Goal: Task Accomplishment & Management: Use online tool/utility

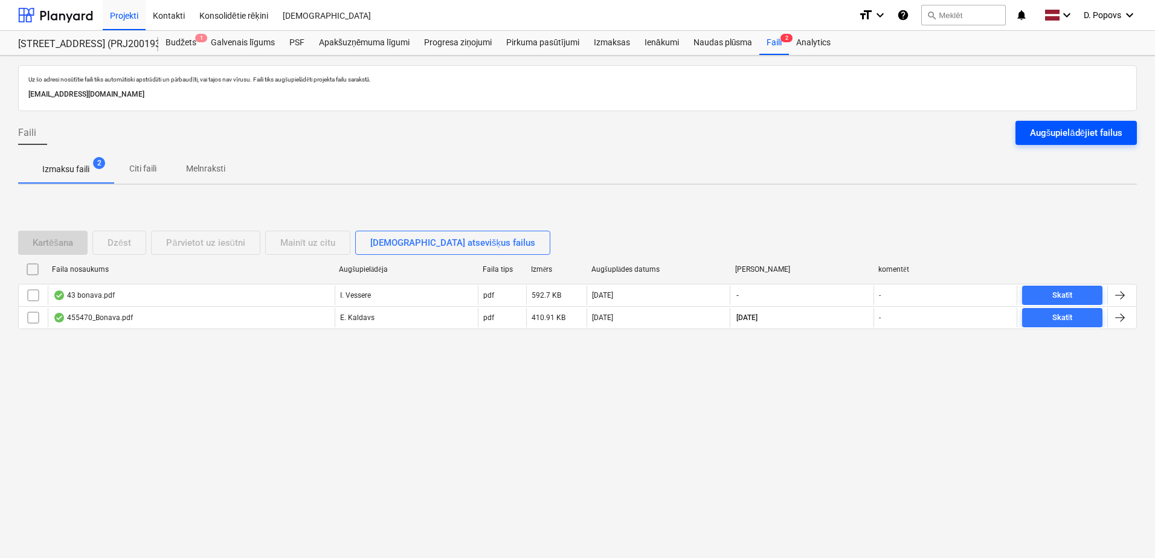
click at [1096, 136] on div "Augšupielādējiet failus" at bounding box center [1076, 133] width 92 height 16
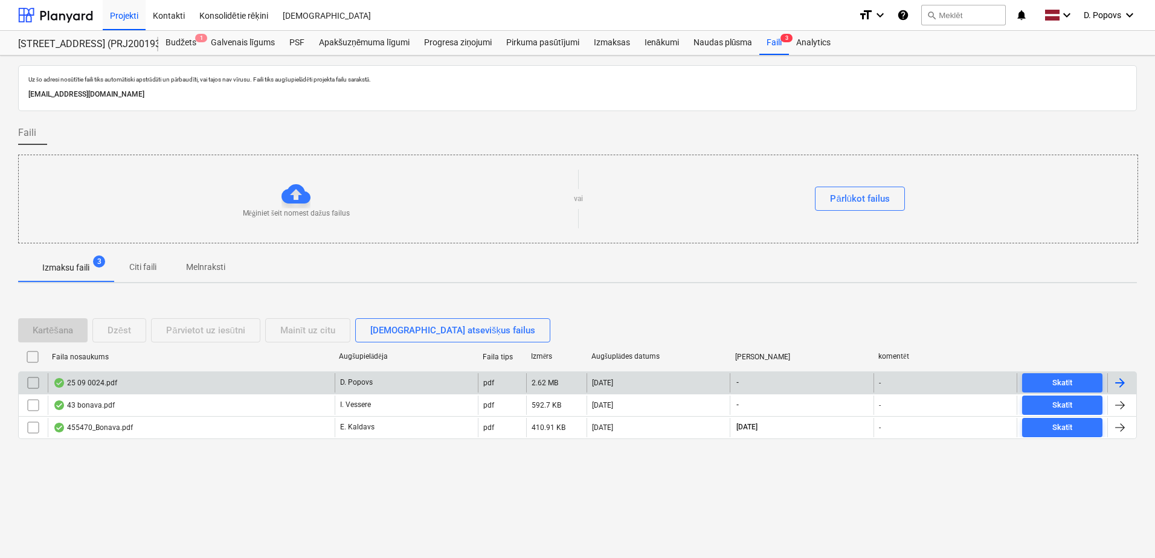
click at [239, 376] on div "25 09 0024.pdf" at bounding box center [191, 382] width 287 height 19
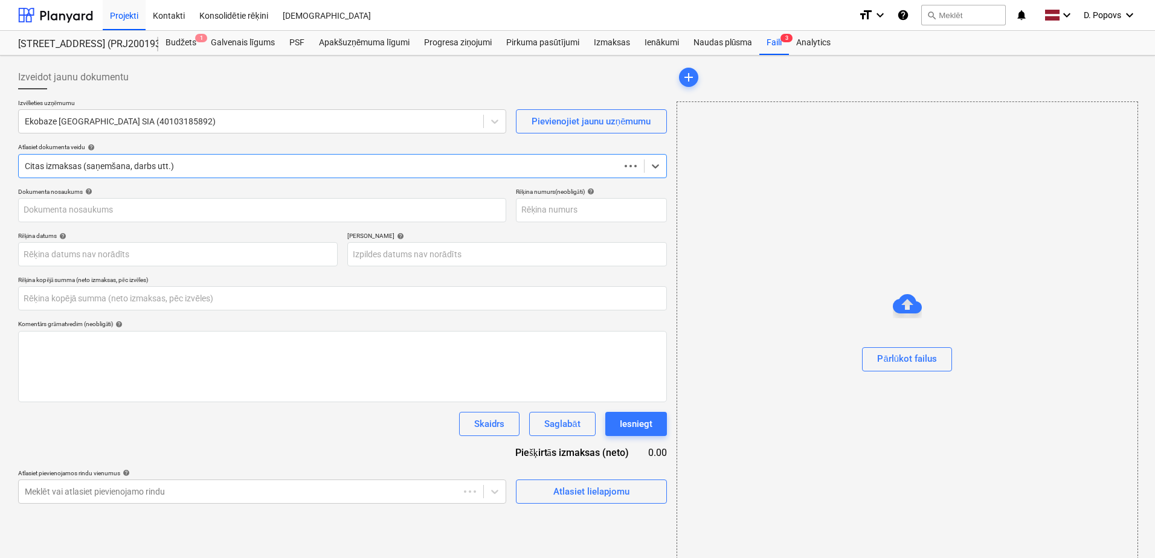
type input "0.00"
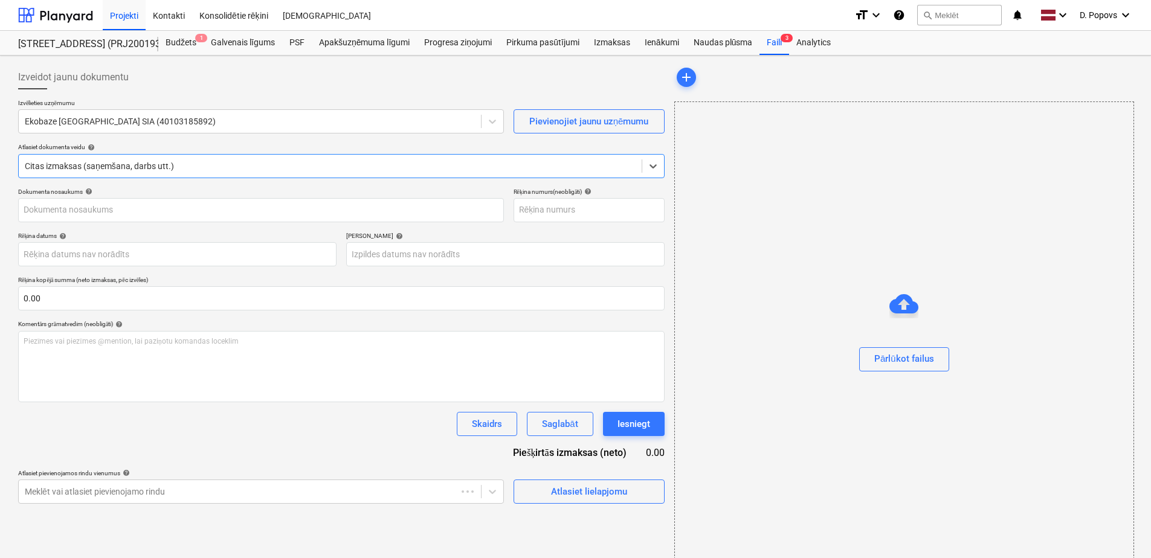
type input "25 09 0024.pdf"
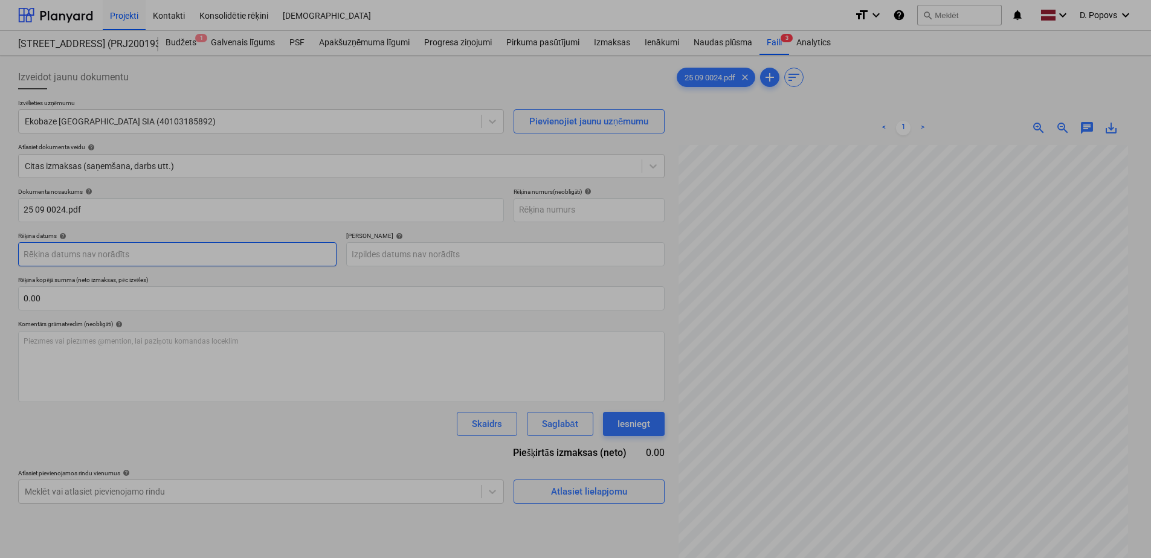
click at [239, 248] on body "Projekti Kontakti Konsolidētie rēķini Iesūtne format_size keyboard_arrow_down h…" at bounding box center [575, 279] width 1151 height 558
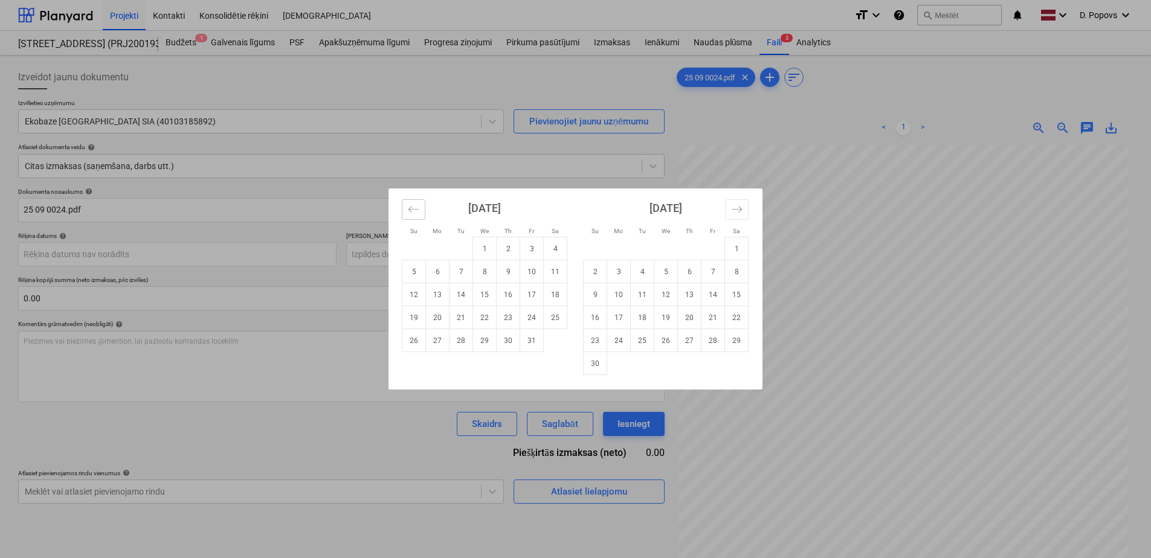
drag, startPoint x: 416, startPoint y: 221, endPoint x: 415, endPoint y: 209, distance: 11.5
click at [415, 217] on div "[DATE] 1 2 3 4 5 6 7 8 9 10 11 12 13 14 15 16 17 18 19 20 21 22 23 24 25 26 27 …" at bounding box center [575, 289] width 373 height 201
click at [415, 209] on icon "Move backward to switch to the previous month." at bounding box center [413, 209] width 11 height 11
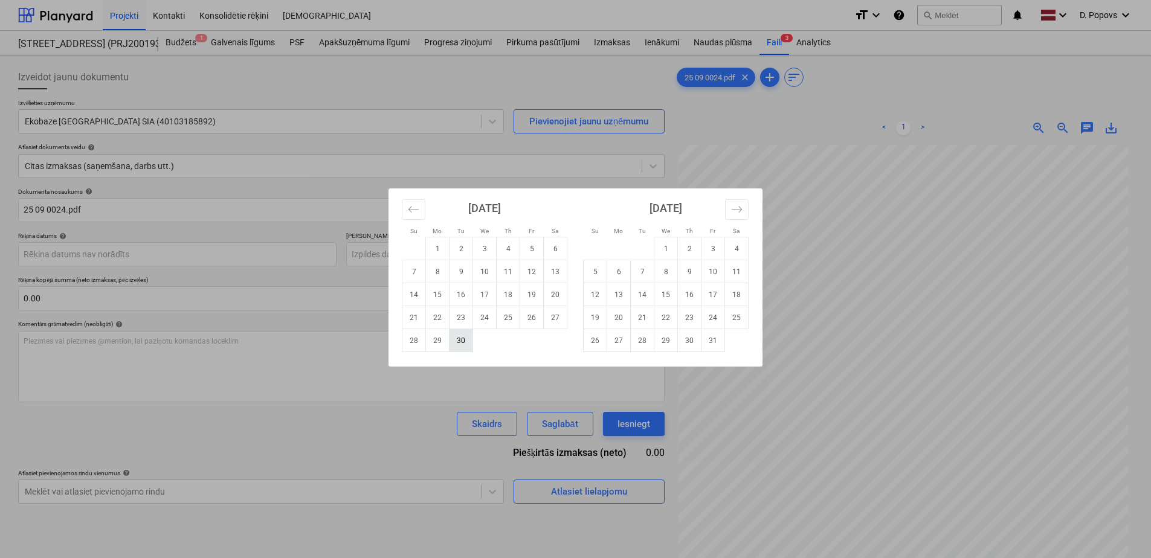
click at [469, 344] on td "30" at bounding box center [462, 340] width 24 height 23
type input "[DATE]"
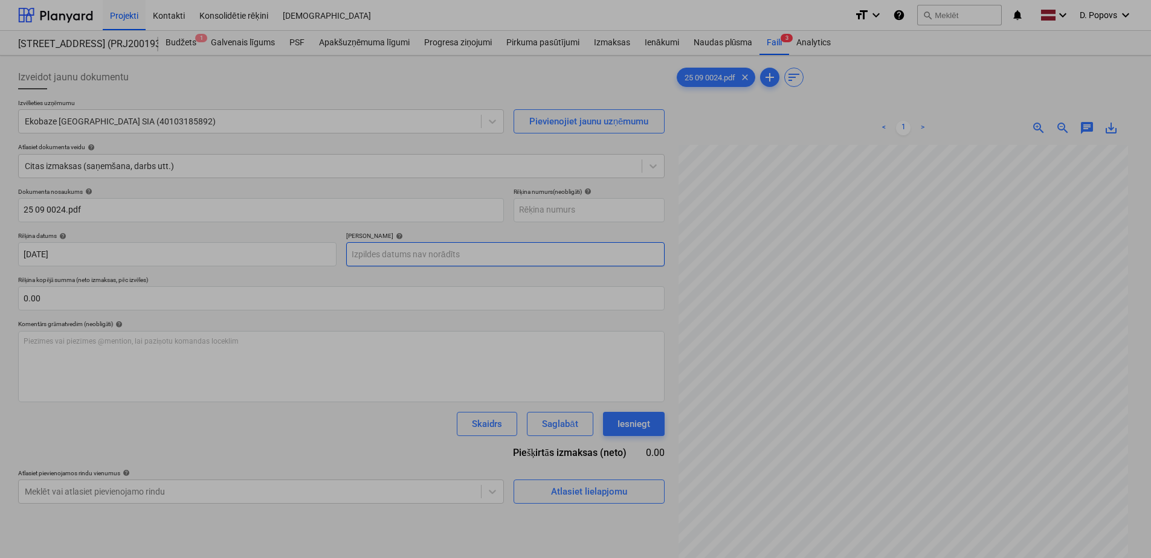
click at [440, 261] on body "Projekti Kontakti Konsolidētie rēķini Iesūtne format_size keyboard_arrow_down h…" at bounding box center [575, 279] width 1151 height 558
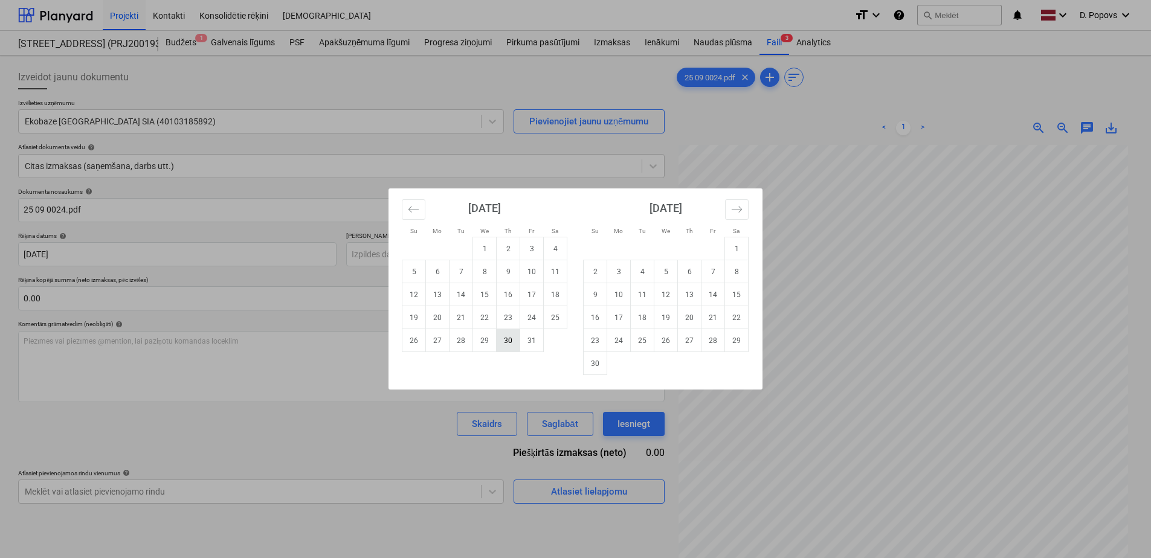
click at [518, 340] on td "30" at bounding box center [509, 340] width 24 height 23
type input "[DATE]"
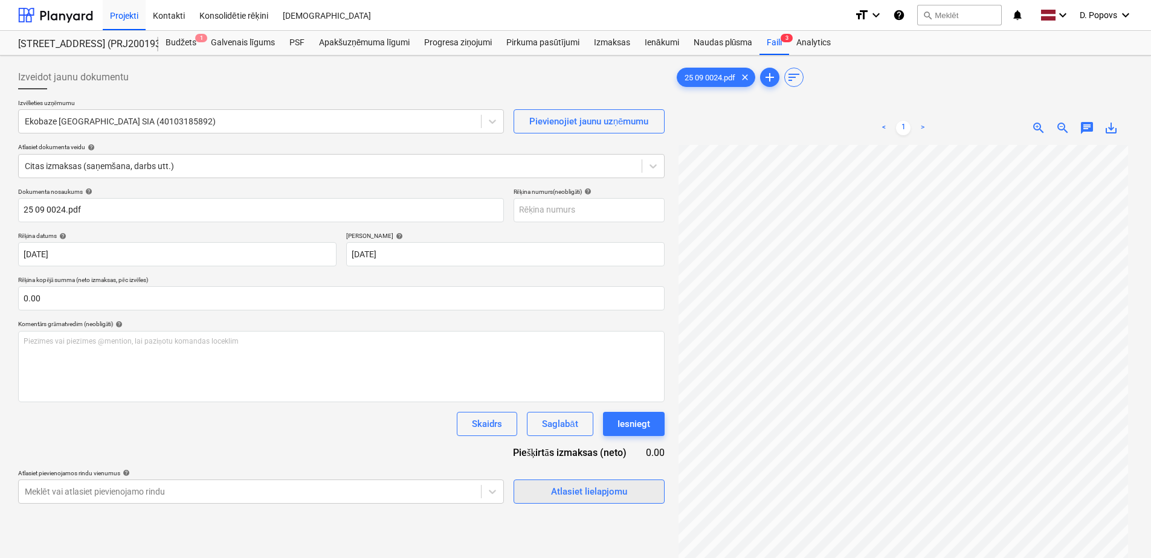
click at [541, 492] on span "Atlasiet lielapjomu" at bounding box center [589, 492] width 121 height 16
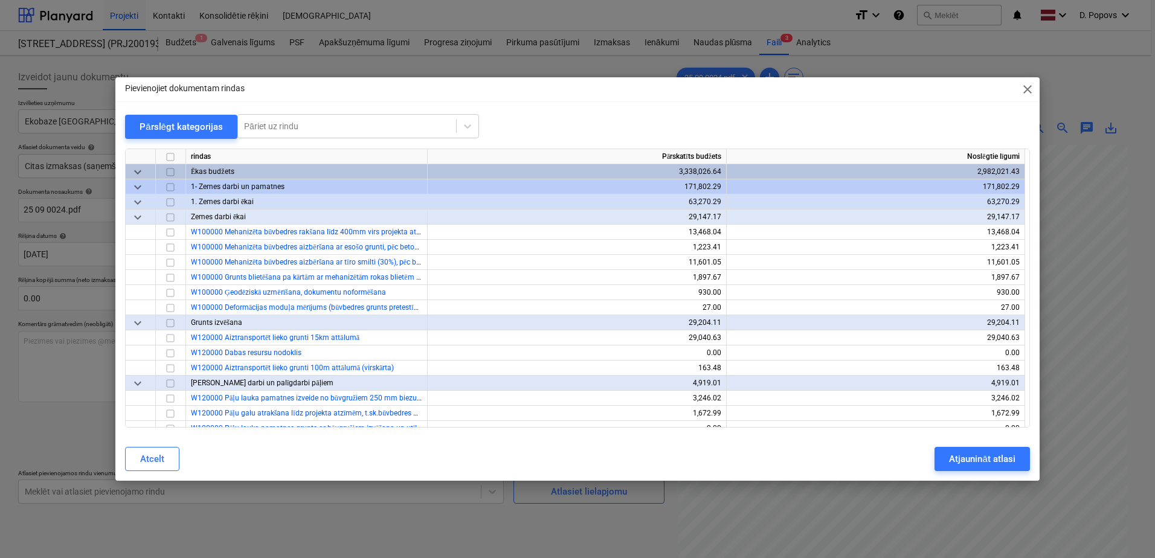
click at [296, 112] on div "Pievienojiet dokumentam rindas close Pārslēgt kategorijas Pāriet uz rindu rinda…" at bounding box center [577, 279] width 924 height 404
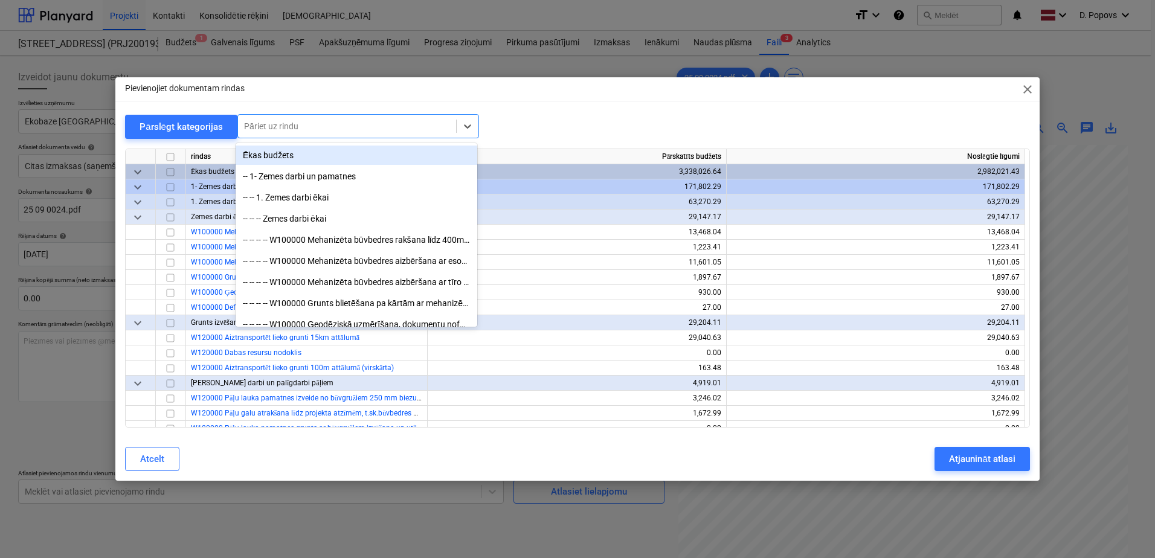
click at [303, 126] on div at bounding box center [347, 126] width 206 height 12
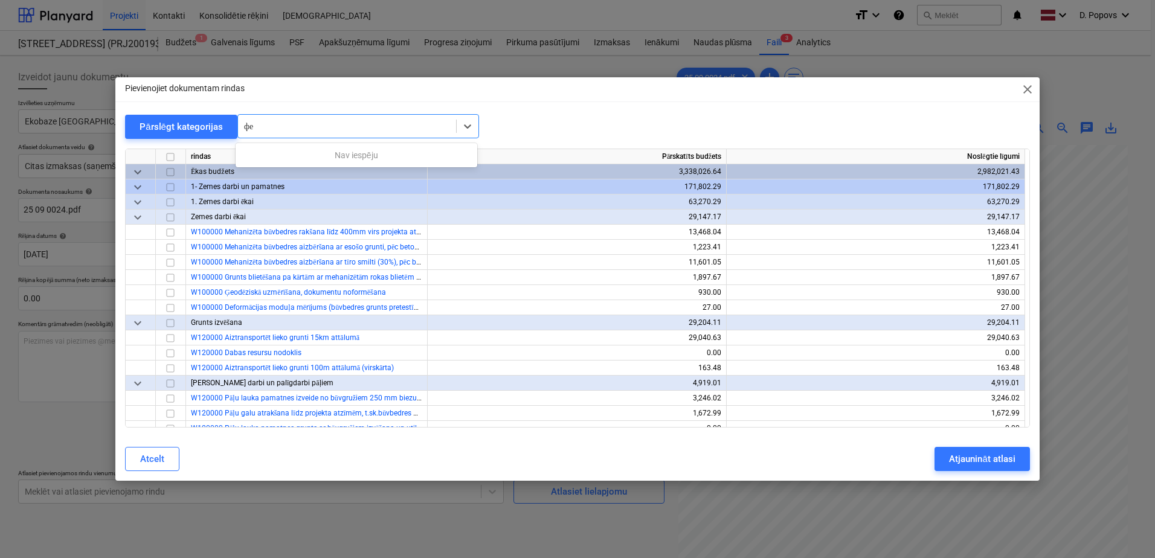
type input "ф"
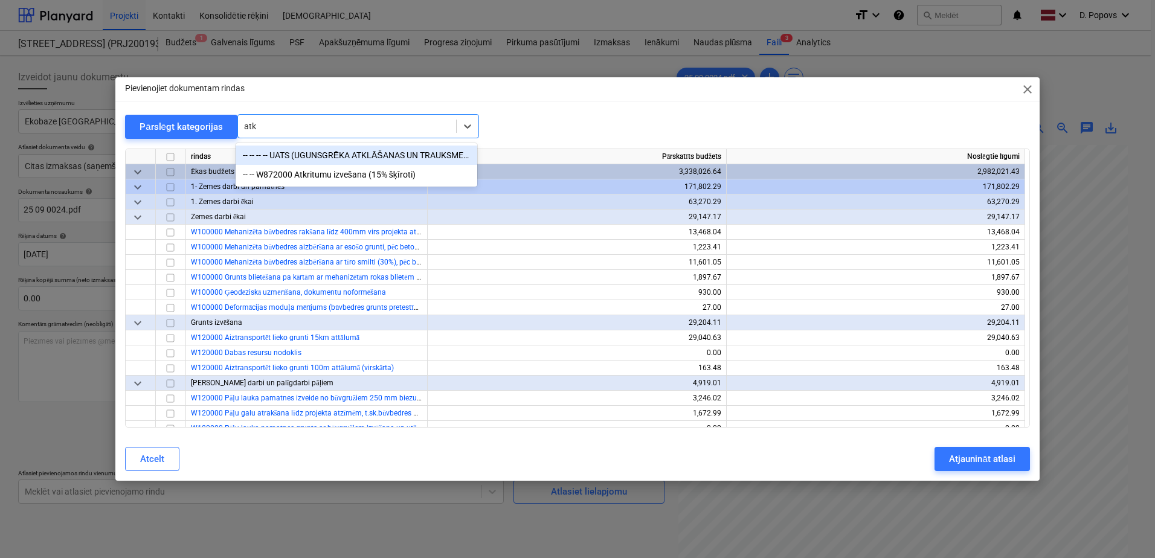
type input "atkr"
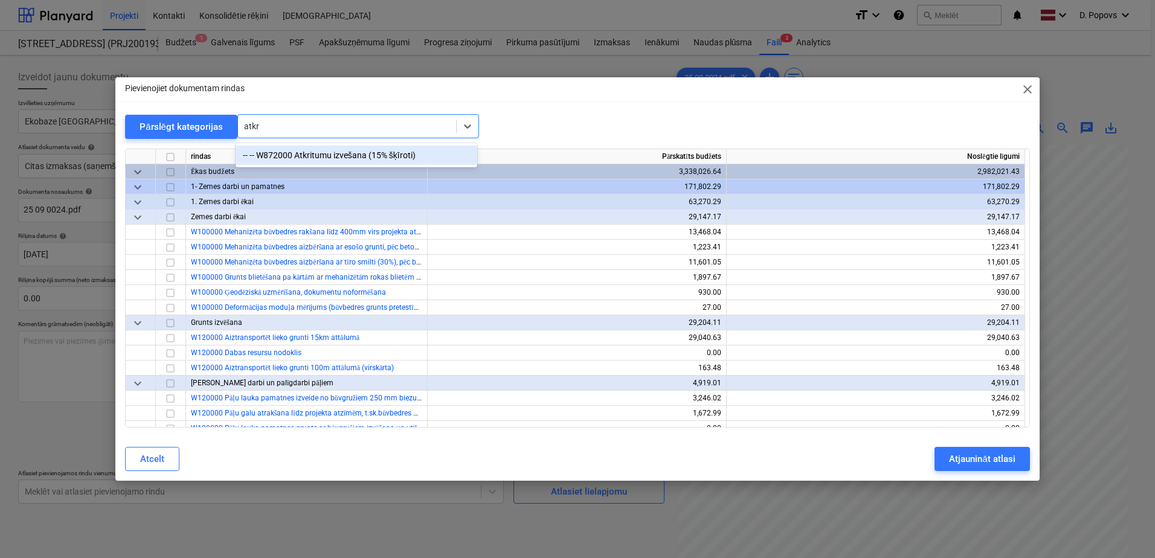
click at [427, 152] on div "-- -- W872000 Atkritumu izvešana (15% šķīroti)" at bounding box center [357, 155] width 242 height 19
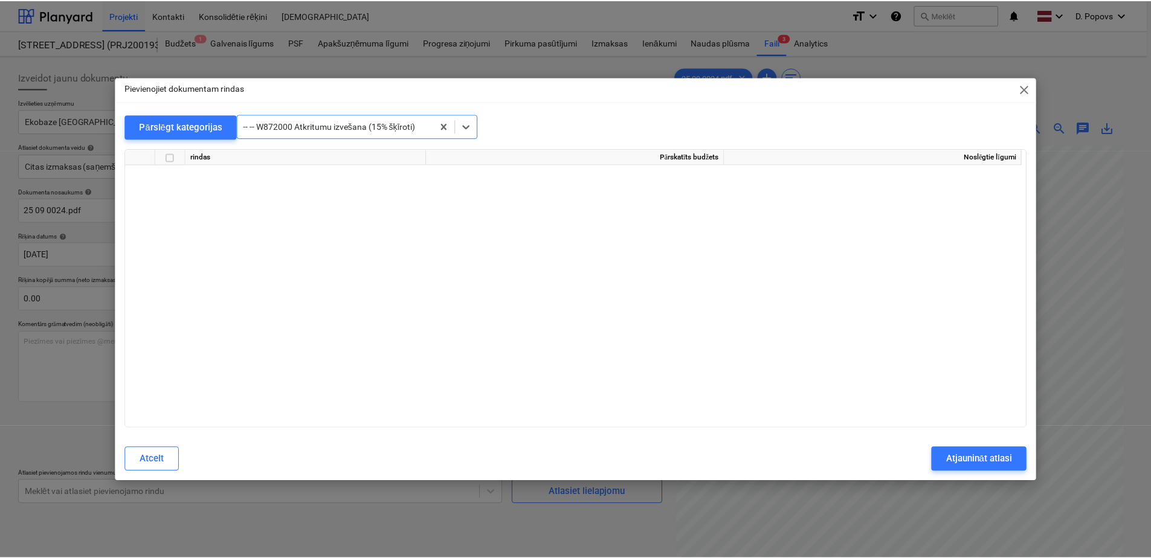
scroll to position [10756, 0]
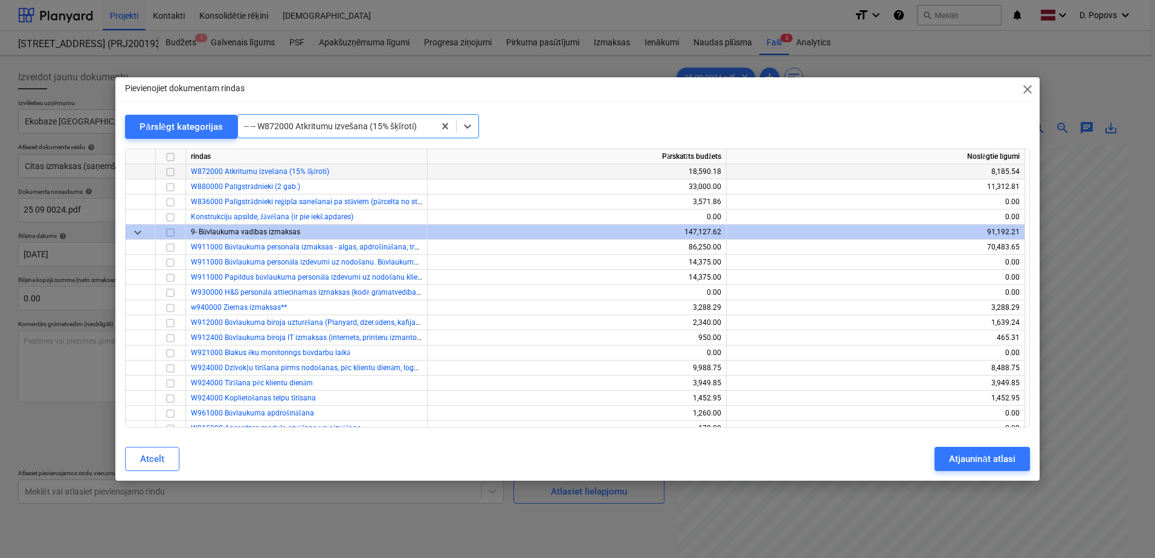
click at [167, 172] on input "checkbox" at bounding box center [170, 172] width 15 height 15
click at [970, 453] on div "Atjaunināt atlasi" at bounding box center [982, 459] width 66 height 16
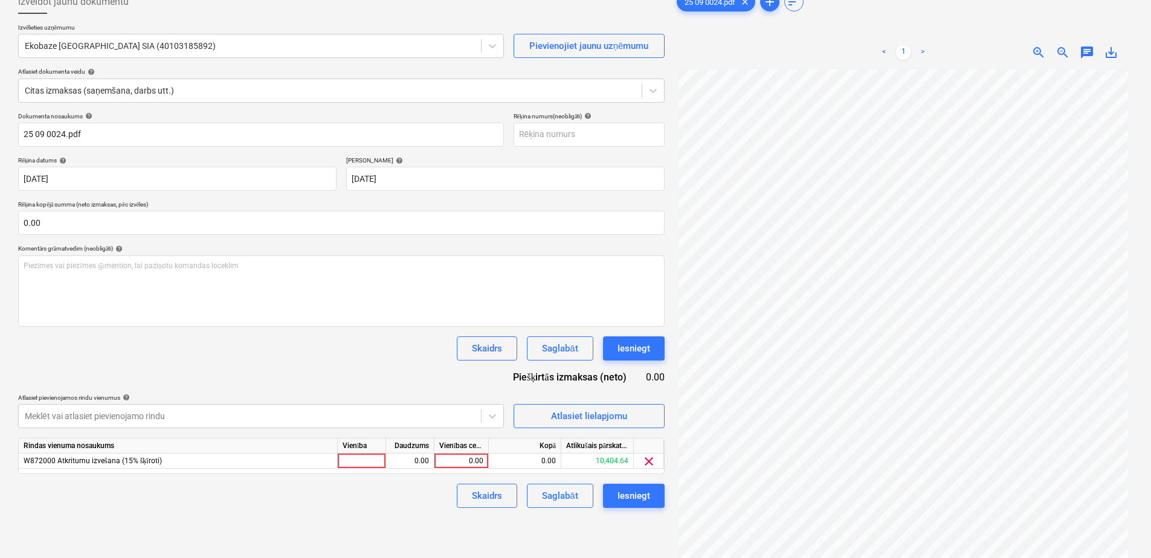
scroll to position [121, 0]
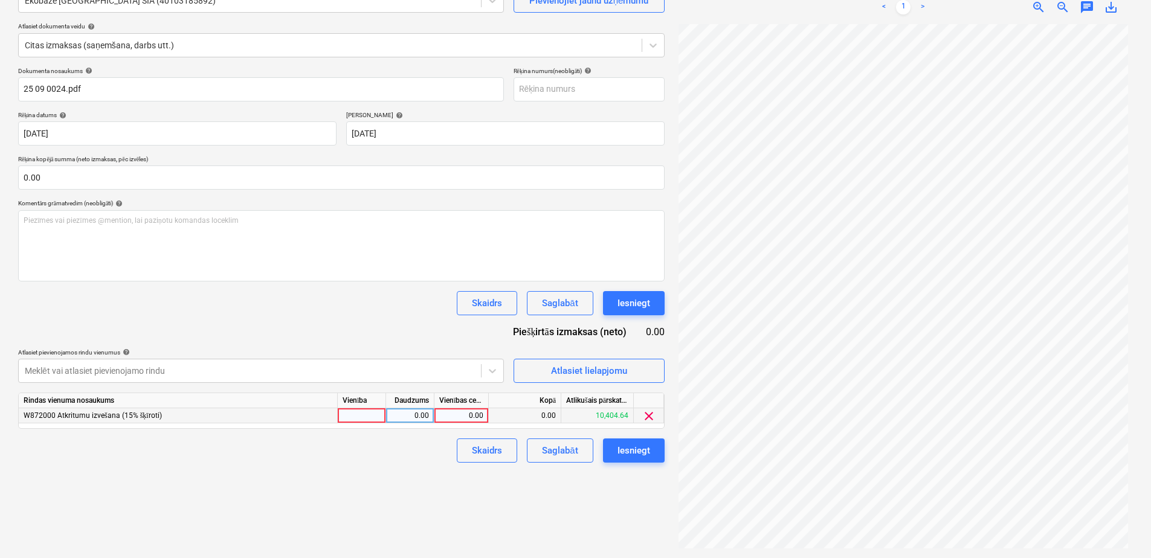
click at [479, 414] on div "0.00" at bounding box center [461, 415] width 44 height 15
type input "600"
click at [367, 485] on div "Izveidot jaunu dokumentu Izvēlieties uzņēmumu Ekobaze [GEOGRAPHIC_DATA] SIA (40…" at bounding box center [341, 247] width 656 height 614
click at [559, 460] on button "Saglabāt" at bounding box center [560, 451] width 66 height 24
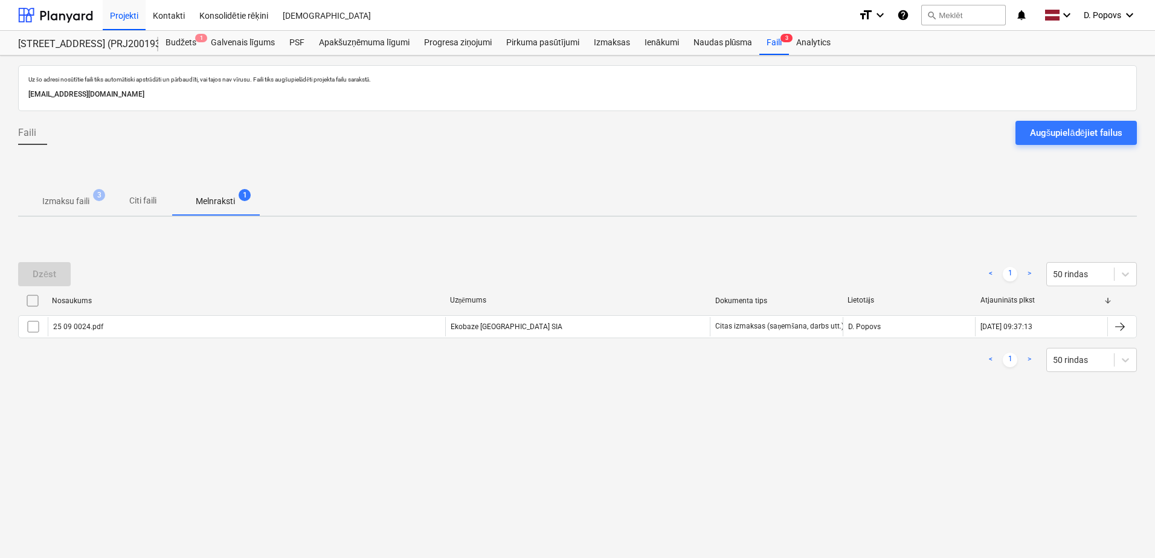
drag, startPoint x: 85, startPoint y: 199, endPoint x: 82, endPoint y: 214, distance: 14.8
click at [85, 199] on p "Izmaksu faili" at bounding box center [65, 201] width 47 height 13
